Goal: Transaction & Acquisition: Download file/media

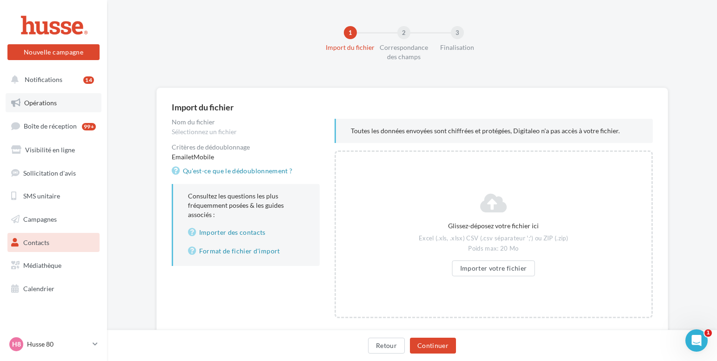
click at [44, 102] on span "Opérations" at bounding box center [40, 103] width 33 height 8
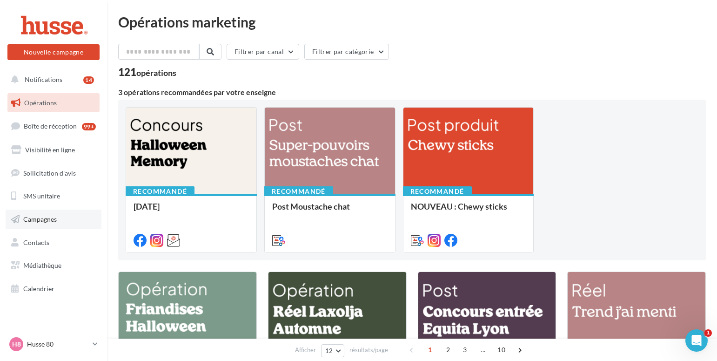
click at [47, 223] on span "Campagnes" at bounding box center [39, 219] width 33 height 8
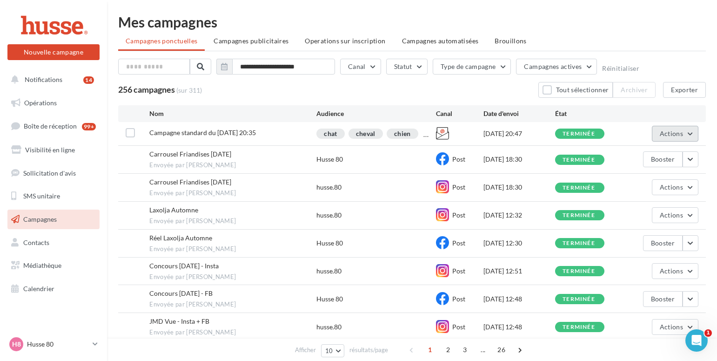
click at [694, 129] on button "Actions" at bounding box center [675, 134] width 47 height 16
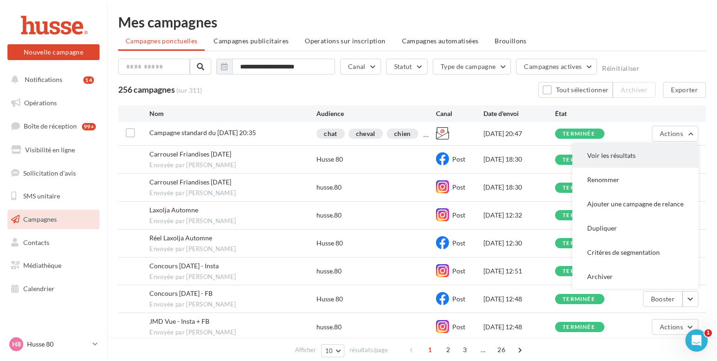
click at [634, 149] on button "Voir les résultats" at bounding box center [635, 155] width 126 height 24
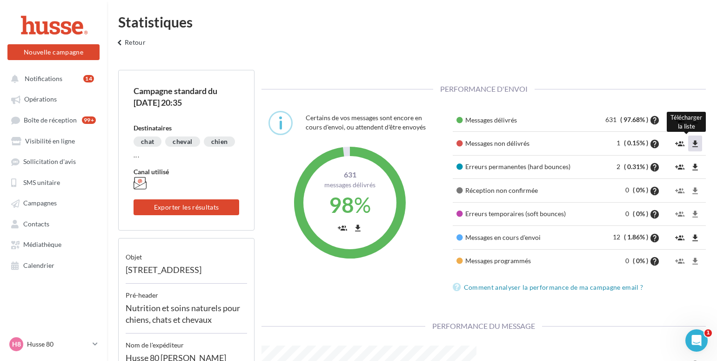
click at [697, 145] on icon "file_download" at bounding box center [694, 143] width 9 height 9
click at [94, 345] on icon at bounding box center [95, 344] width 5 height 8
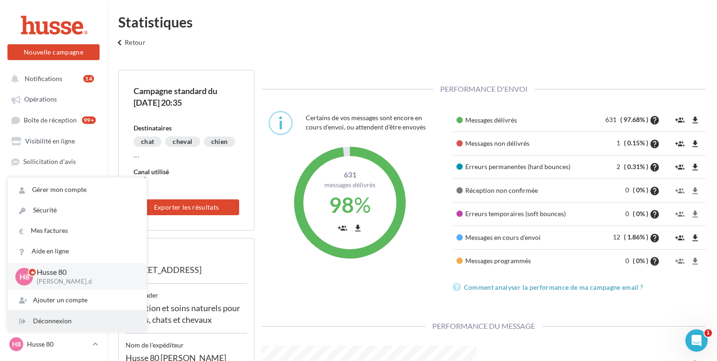
click at [69, 321] on div "Déconnexion" at bounding box center [77, 320] width 139 height 20
